Goal: Check status

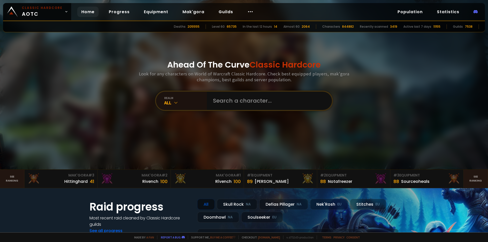
type input "Skyd"
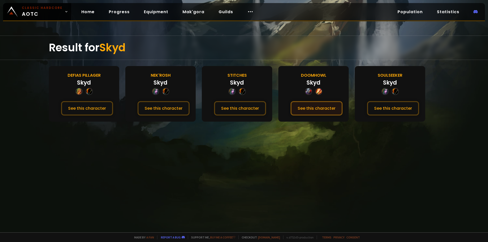
click at [312, 107] on button "See this character" at bounding box center [317, 108] width 52 height 14
click at [310, 76] on div "Doomhowl" at bounding box center [313, 75] width 25 height 6
click at [311, 72] on div "Doomhowl" at bounding box center [313, 75] width 25 height 6
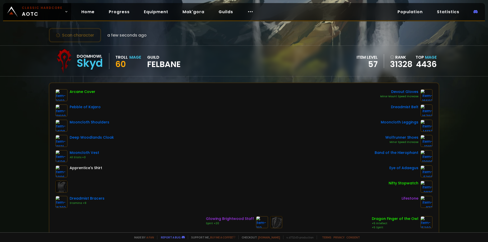
scroll to position [25, 0]
